Goal: Find specific page/section: Find specific page/section

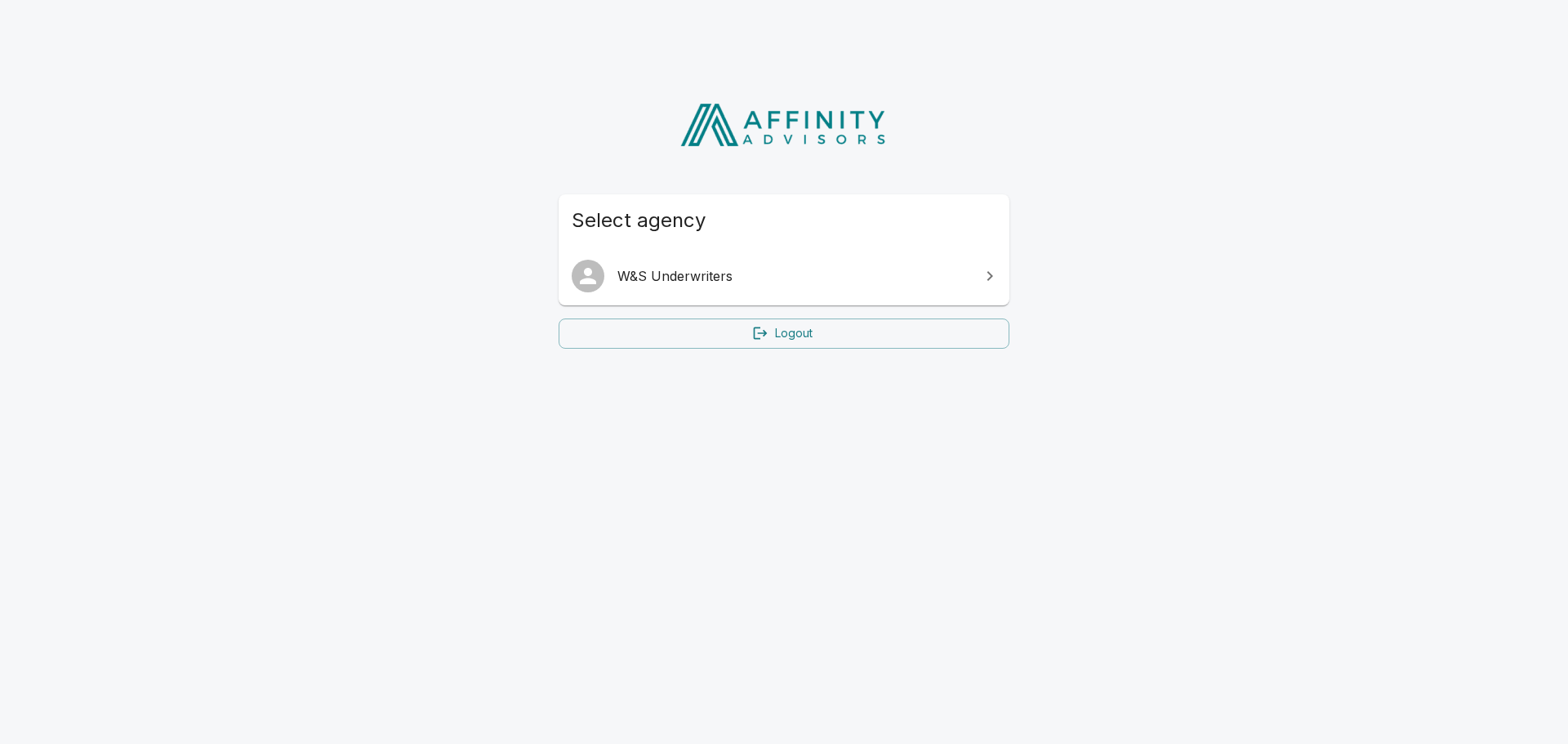
click at [801, 281] on span "W&S Underwriters" at bounding box center [794, 276] width 353 height 20
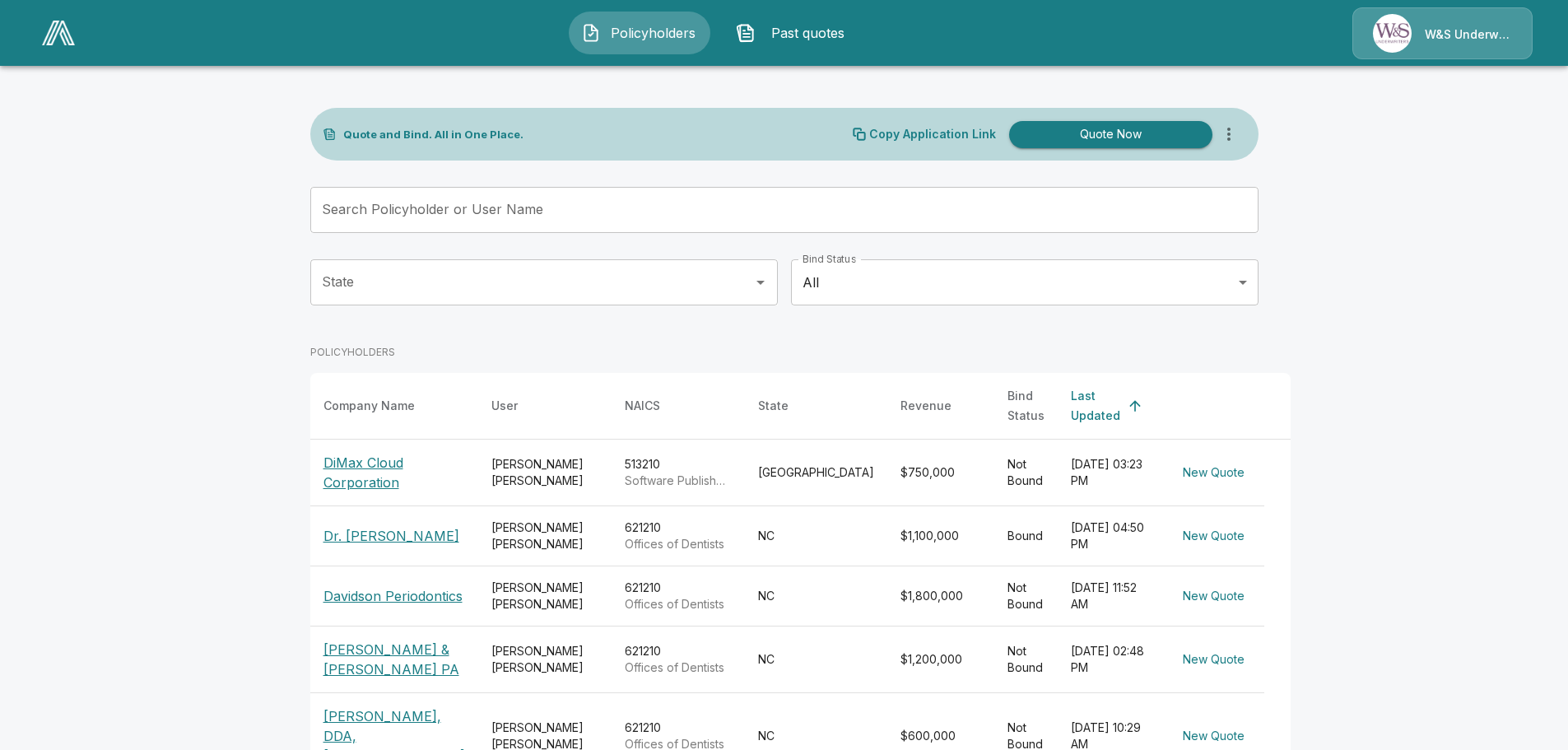
click at [492, 207] on input "Search Policyholder or User Name" at bounding box center [775, 210] width 930 height 46
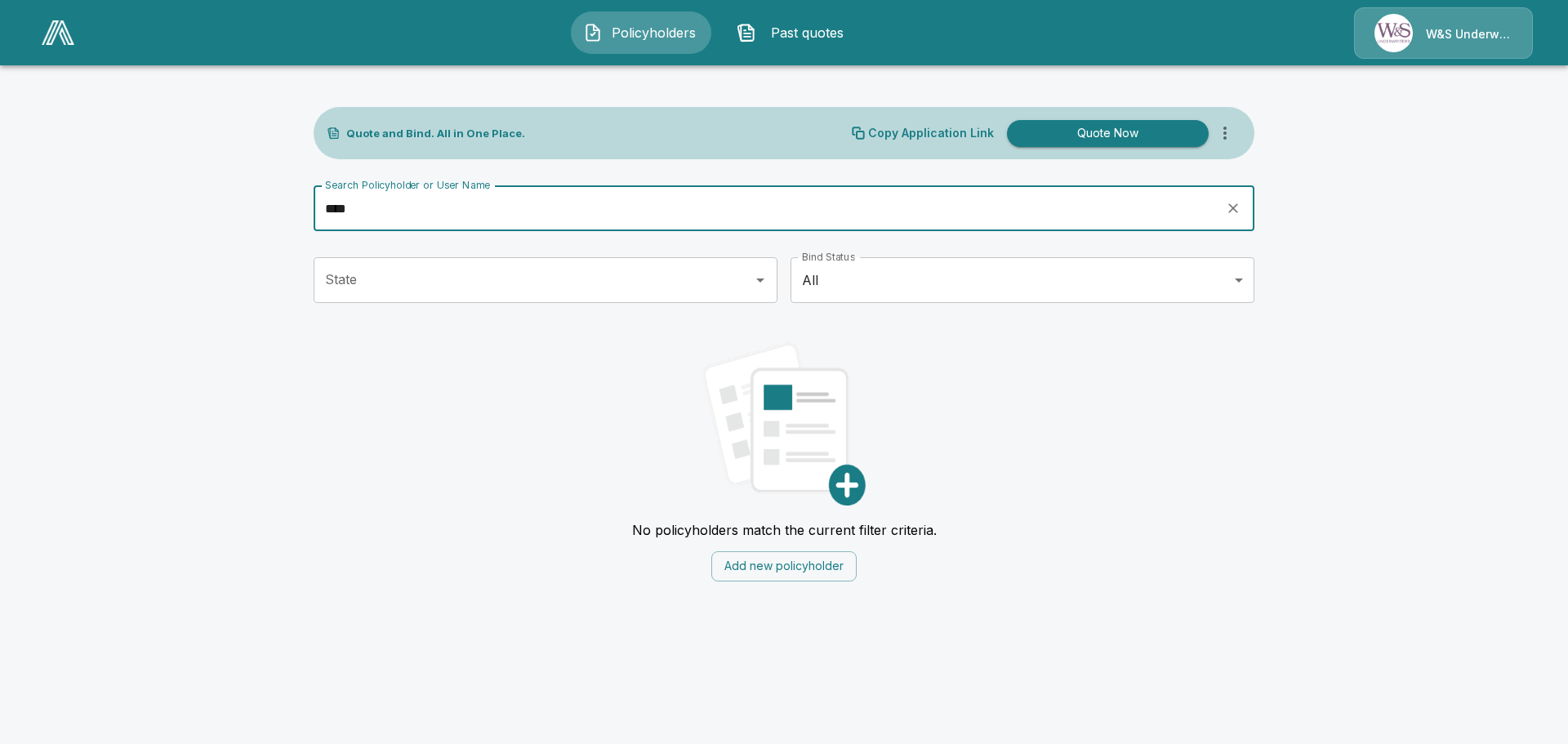
type input "****"
click at [1428, 35] on div "W&S Underwriters" at bounding box center [1443, 33] width 179 height 52
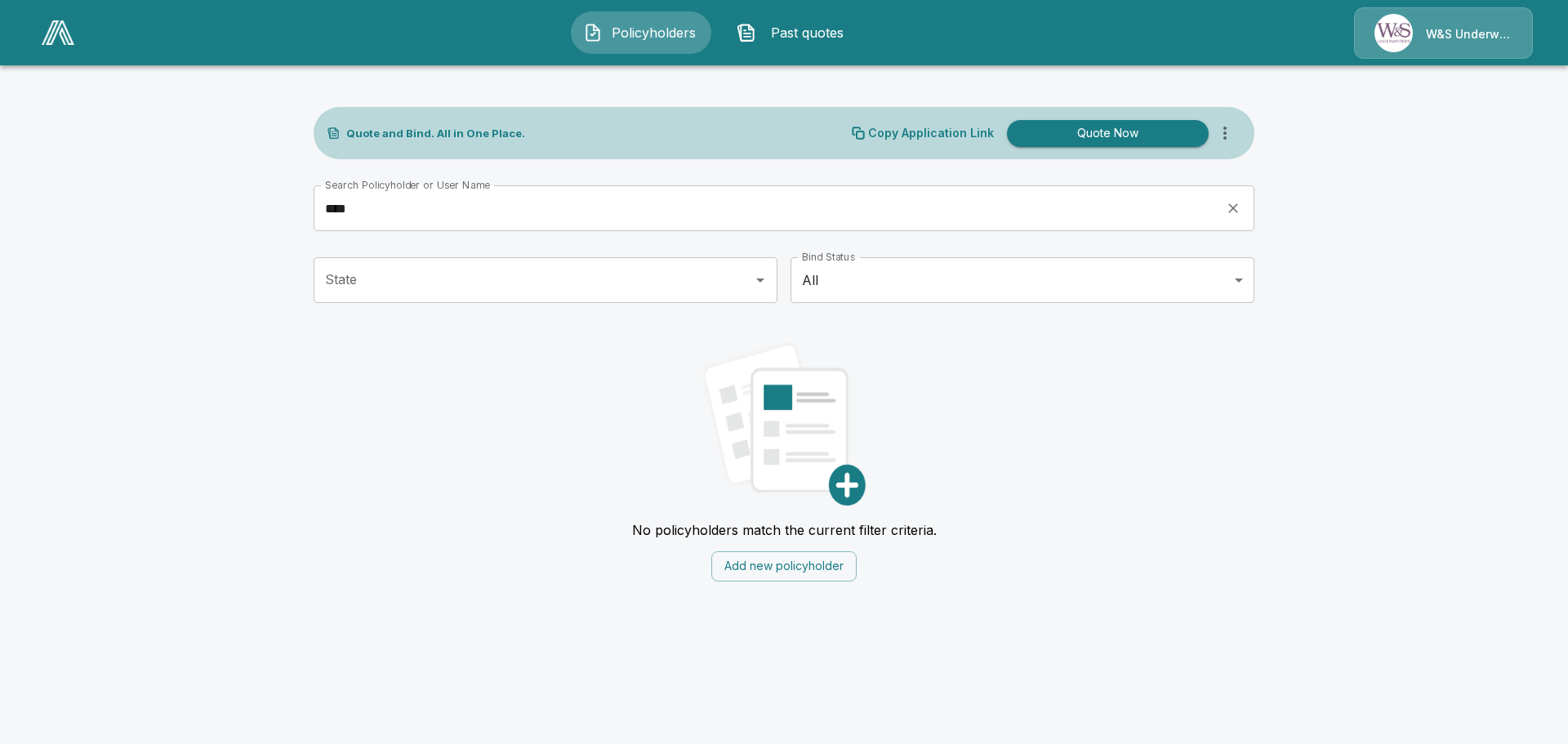
click at [1392, 34] on div "W&S Underwriters" at bounding box center [1443, 33] width 179 height 52
click at [1461, 37] on div "W&S Underwriters" at bounding box center [1443, 33] width 179 height 52
click at [65, 34] on img at bounding box center [58, 32] width 32 height 24
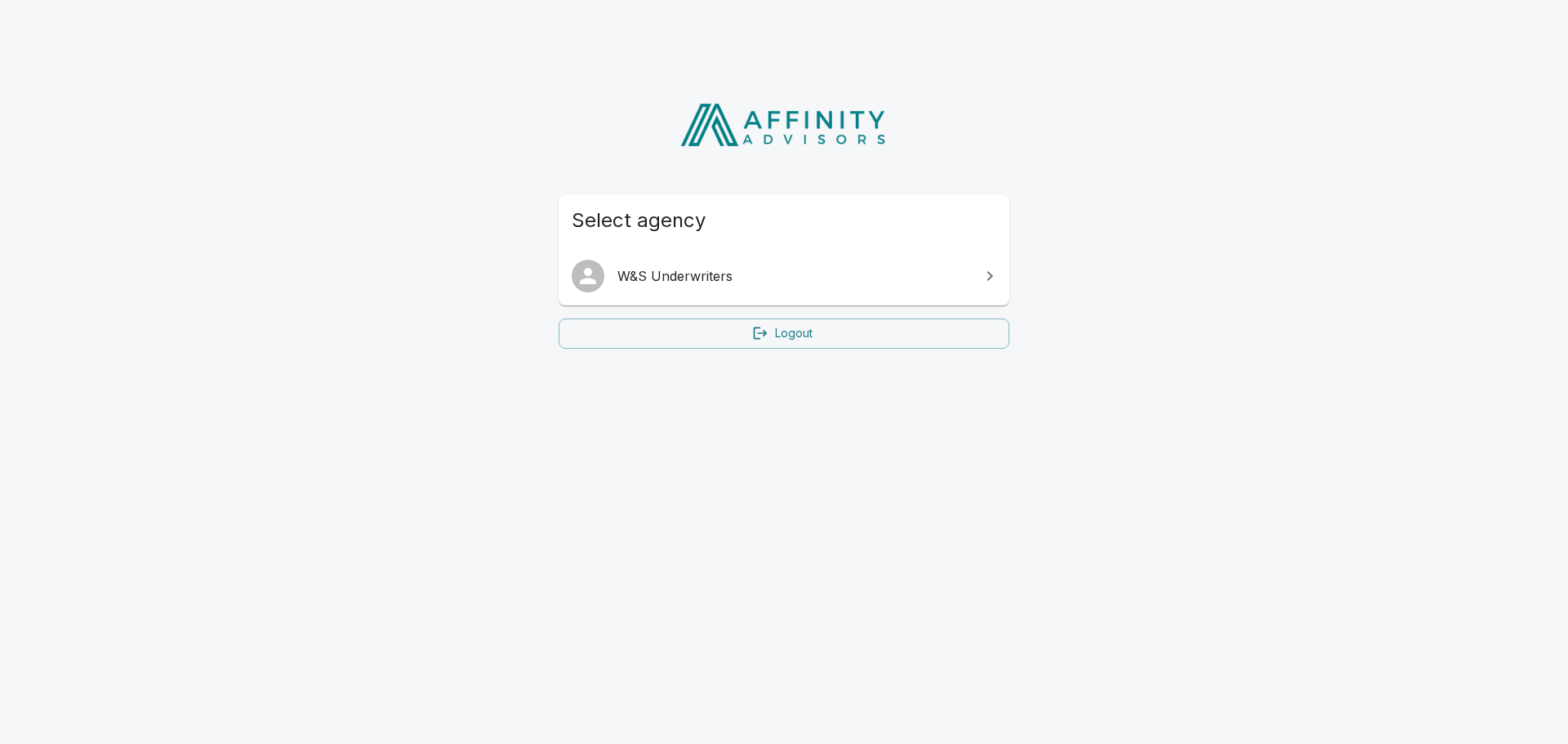
click at [721, 275] on span "W&S Underwriters" at bounding box center [794, 276] width 353 height 20
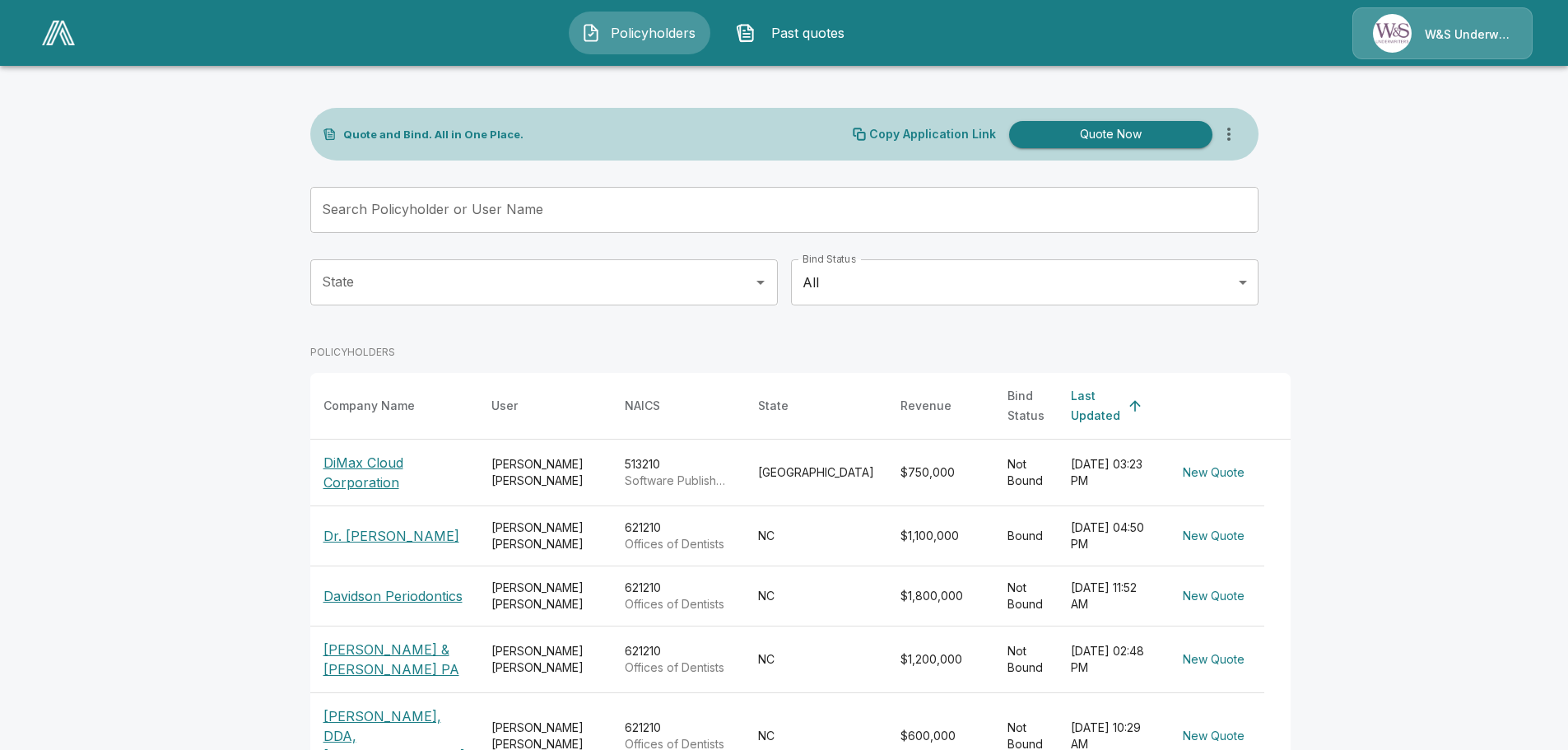
click at [1238, 133] on icon "more" at bounding box center [1228, 134] width 20 height 20
click at [1439, 43] on div "W&S Underwriters" at bounding box center [1442, 34] width 180 height 52
